Goal: Navigation & Orientation: Find specific page/section

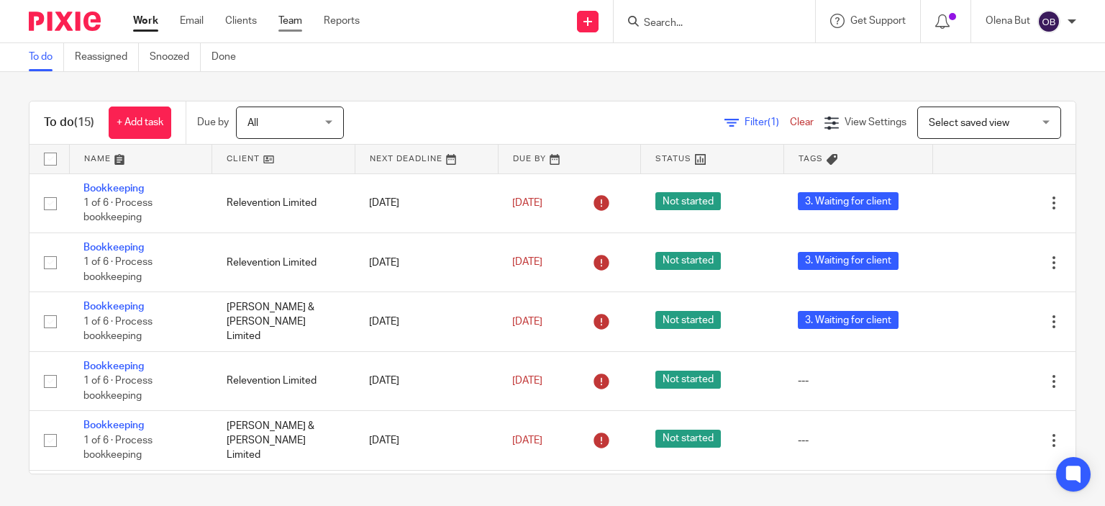
click at [292, 17] on link "Team" at bounding box center [290, 21] width 24 height 14
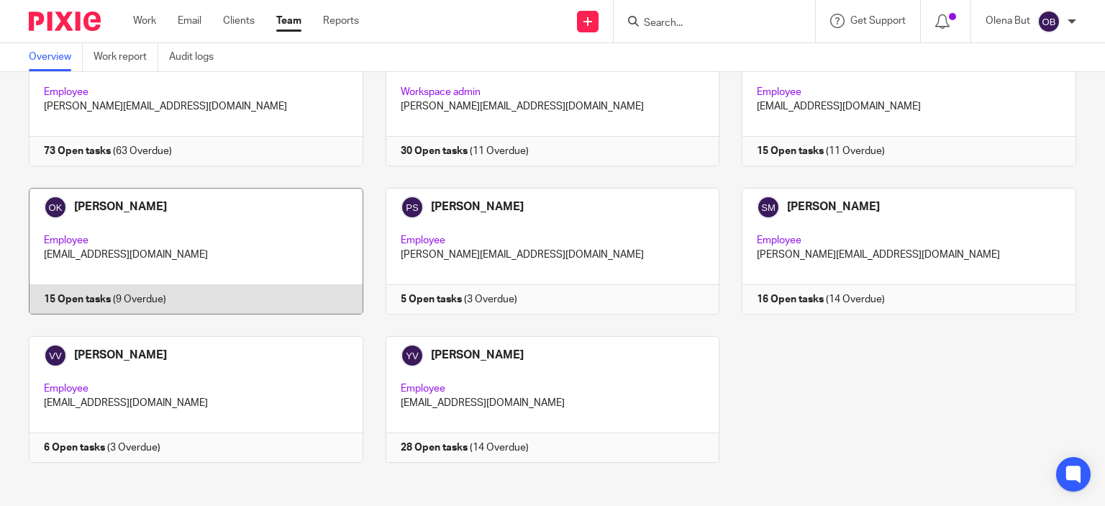
scroll to position [121, 0]
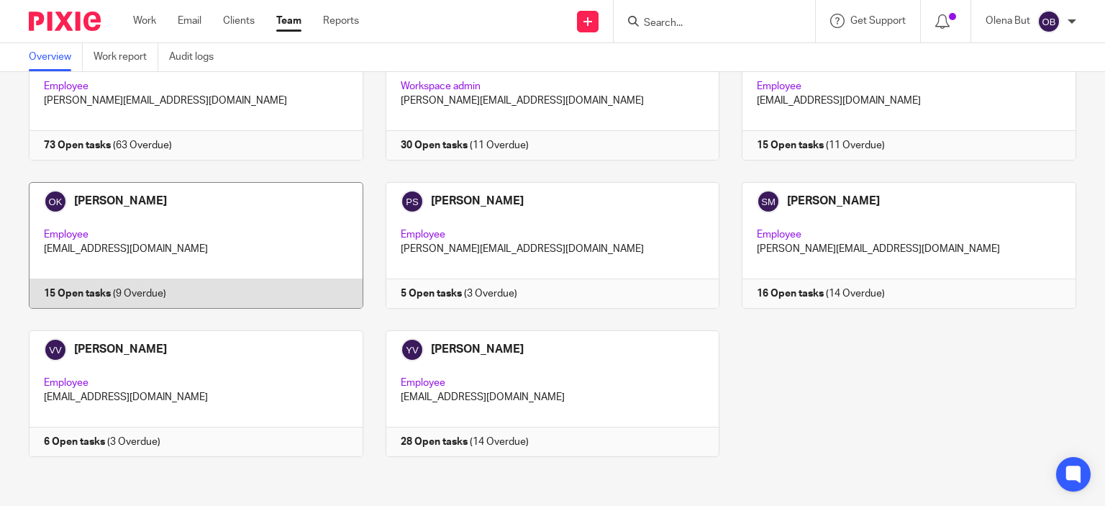
click at [207, 243] on link at bounding box center [184, 245] width 357 height 127
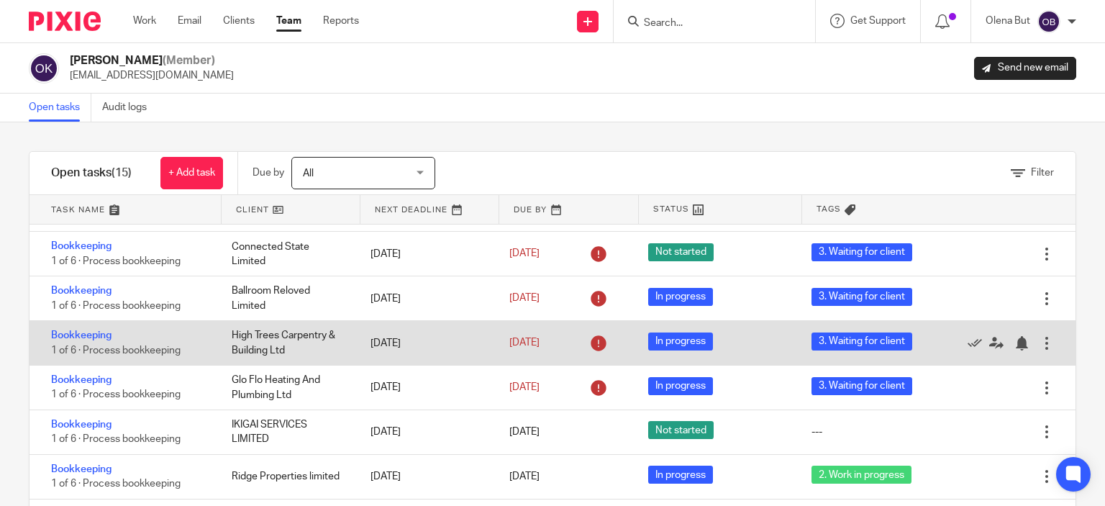
scroll to position [216, 0]
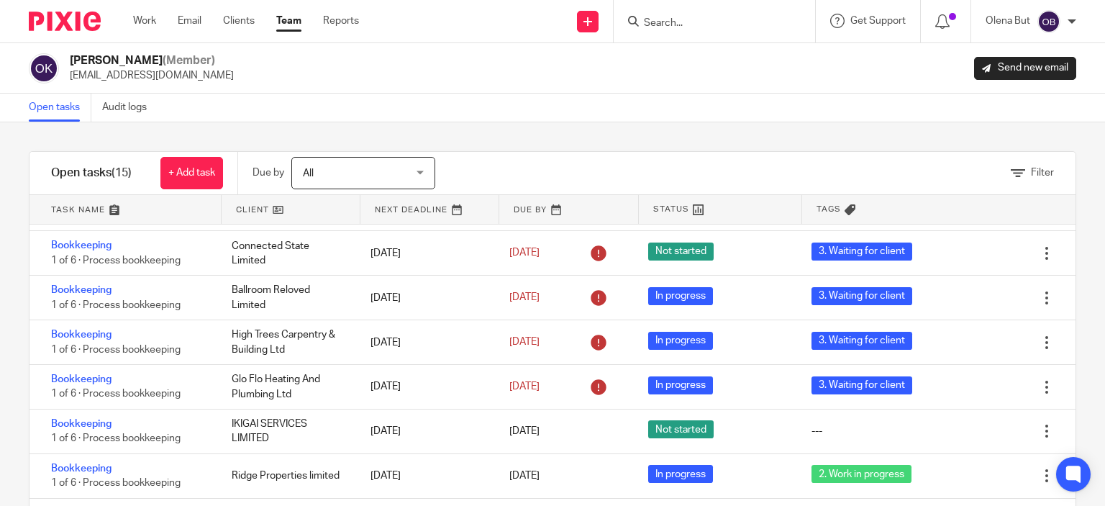
drag, startPoint x: 147, startPoint y: 21, endPoint x: 160, endPoint y: 47, distance: 29.3
click at [147, 20] on link "Work" at bounding box center [144, 21] width 23 height 14
